Goal: Information Seeking & Learning: Learn about a topic

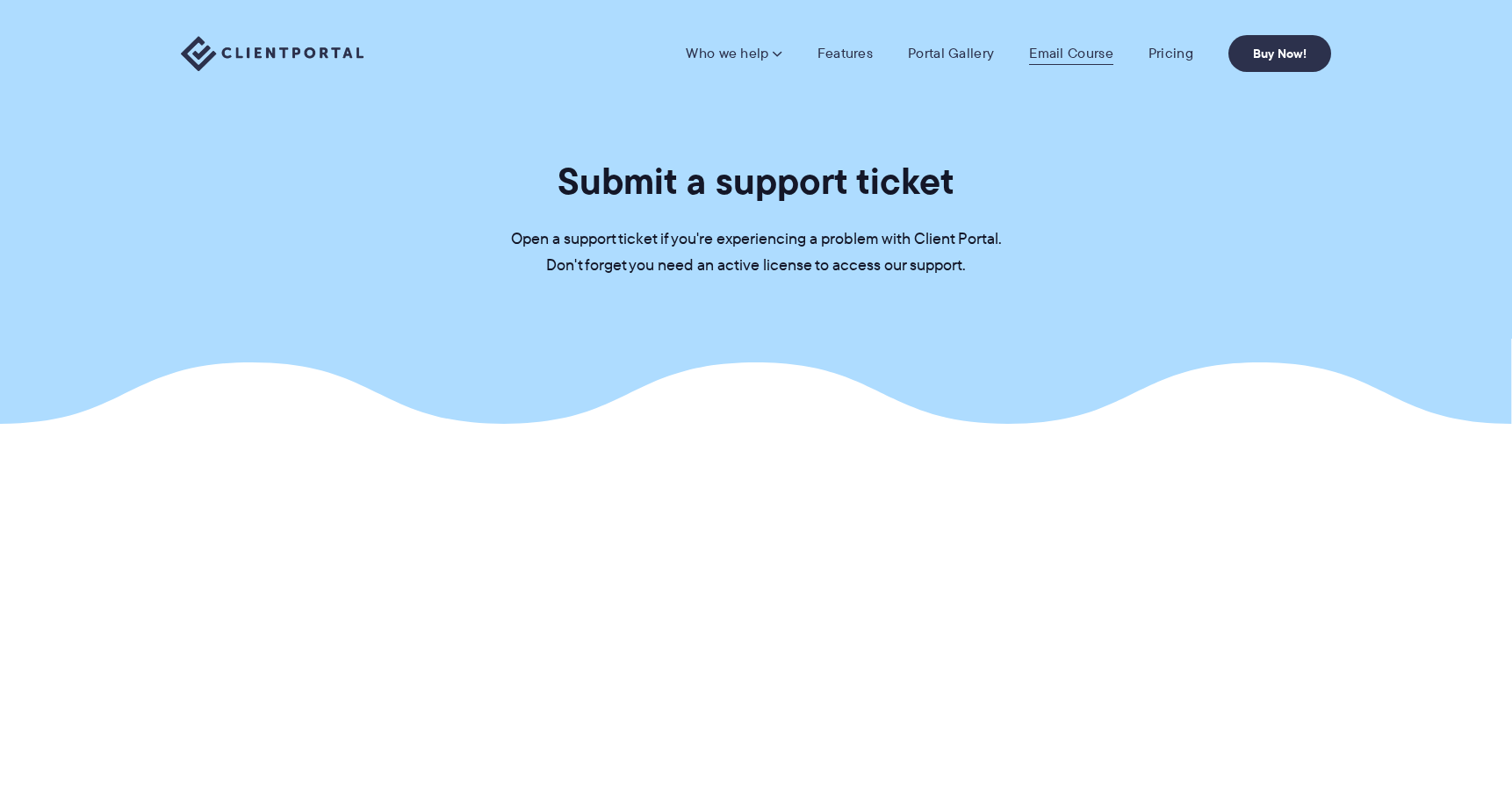
click at [1064, 60] on link "Email Course" at bounding box center [1071, 53] width 85 height 17
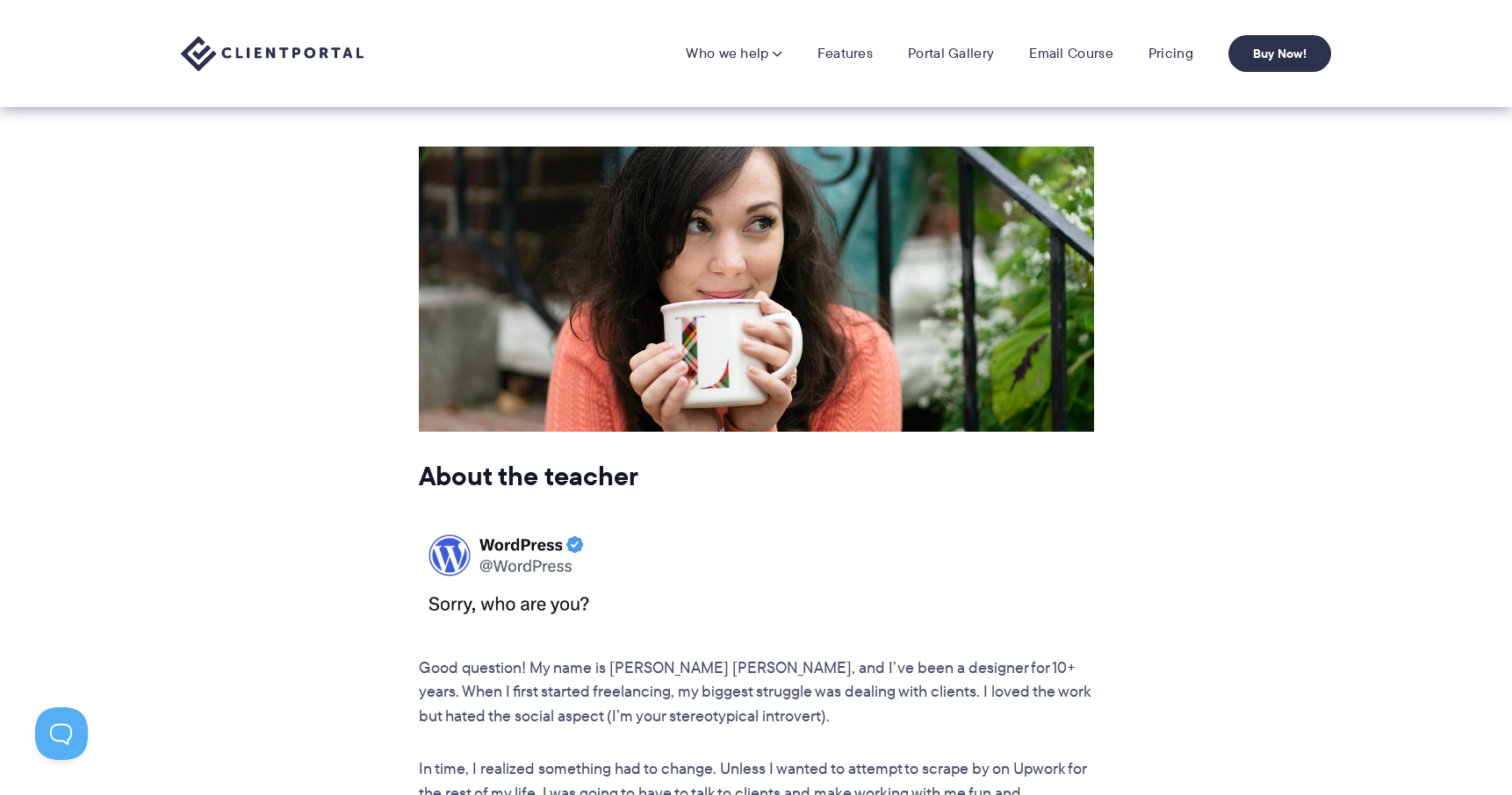
scroll to position [2092, 0]
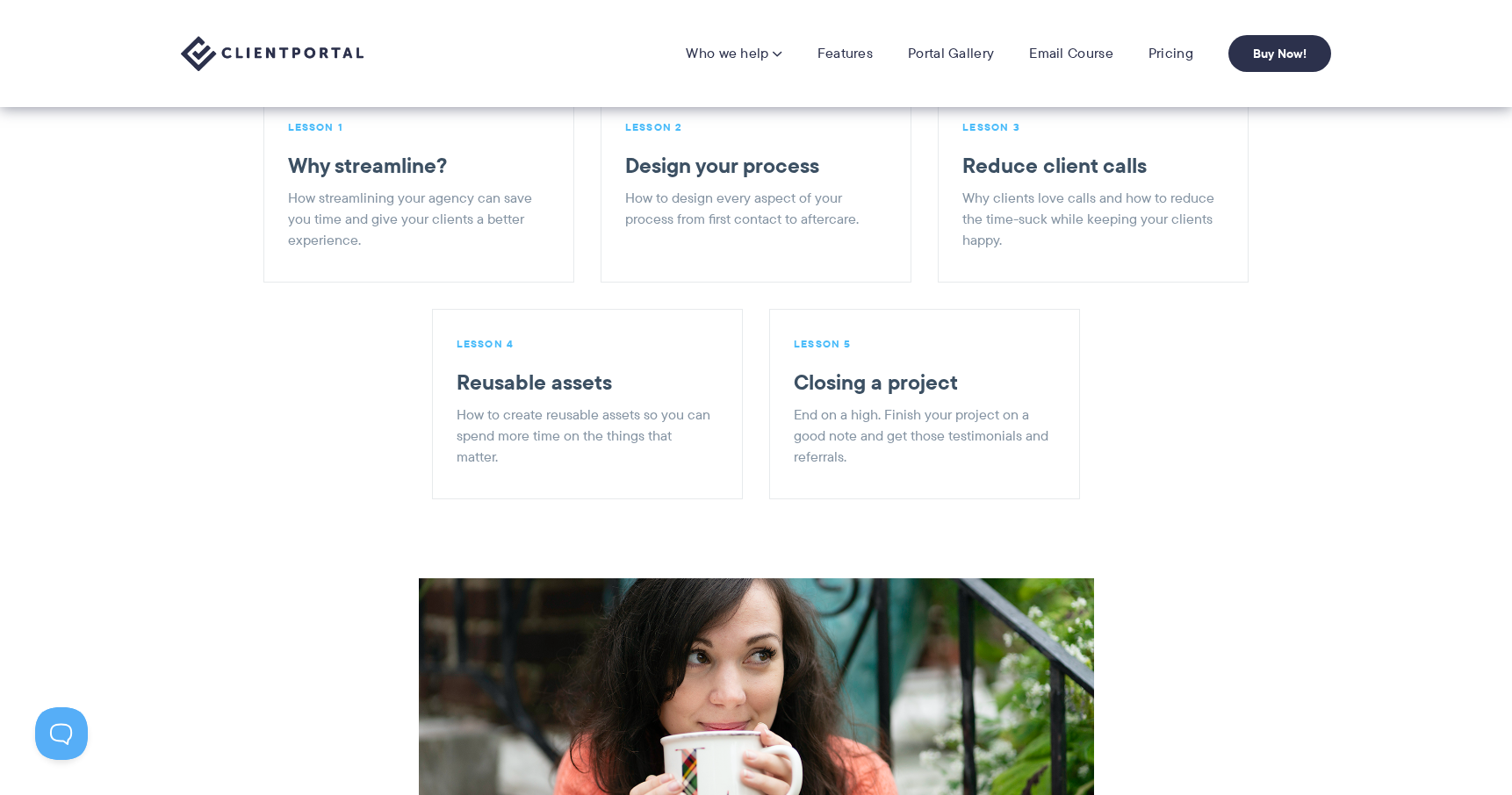
click at [751, 188] on p "How to design every aspect of your process from first contact to aftercare." at bounding box center [754, 208] width 258 height 42
click at [748, 153] on h3 "Design your process" at bounding box center [754, 165] width 258 height 26
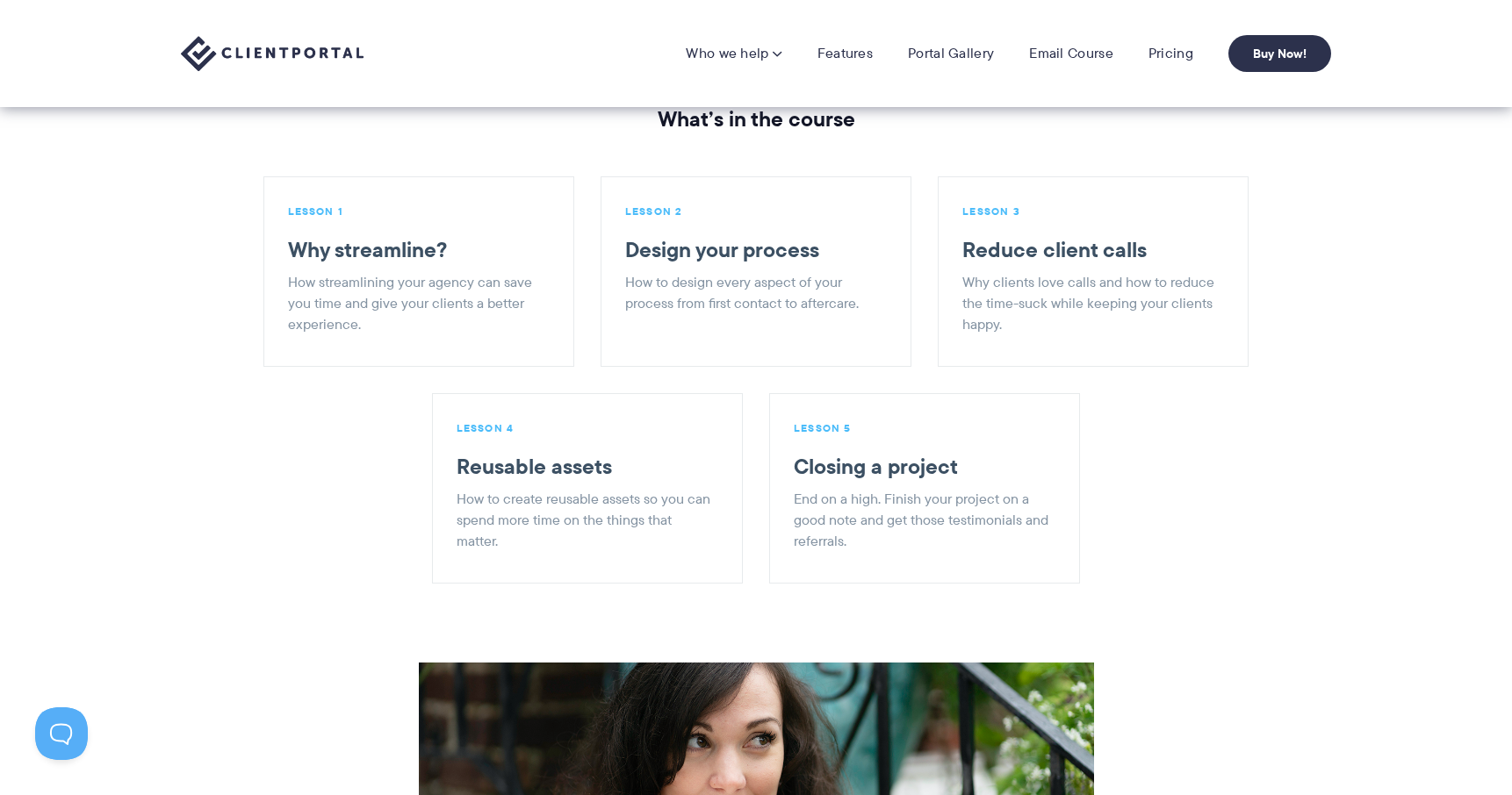
scroll to position [1948, 0]
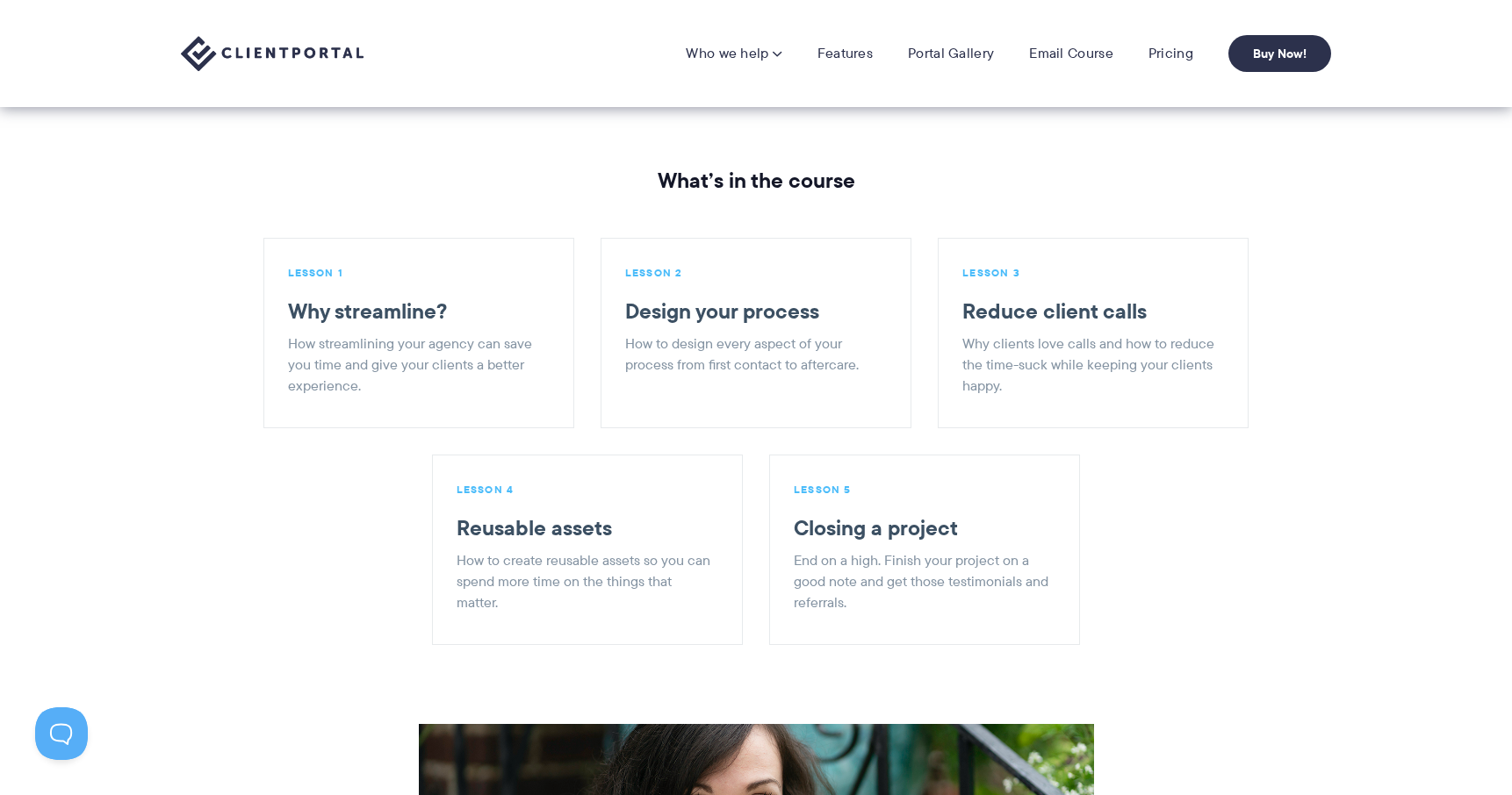
click at [664, 238] on li "LESSON 2 Design your process How to design every aspect of your process from fi…" at bounding box center [756, 333] width 311 height 190
click at [666, 238] on li "LESSON 2 Design your process How to design every aspect of your process from fi…" at bounding box center [756, 333] width 311 height 190
click at [338, 67] on img at bounding box center [272, 53] width 183 height 36
